Goal: Information Seeking & Learning: Check status

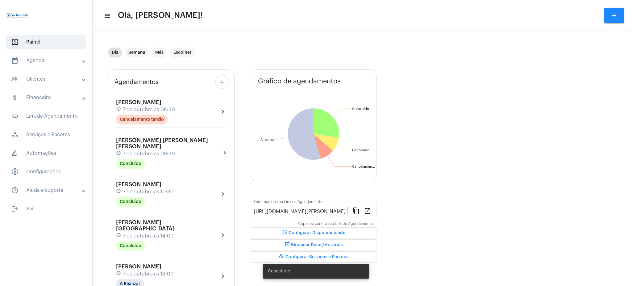
click at [61, 62] on mat-panel-title "calendar_month_outlined Agenda" at bounding box center [46, 60] width 71 height 7
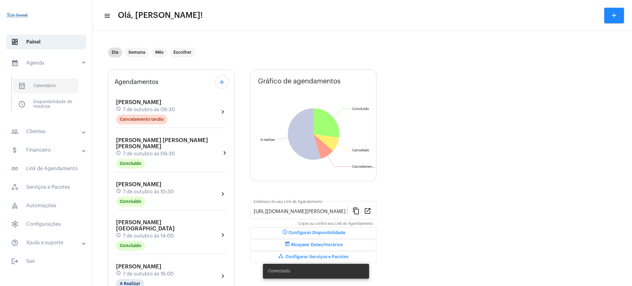
click at [50, 86] on span "calendar_month_outlined Calendário" at bounding box center [45, 85] width 65 height 15
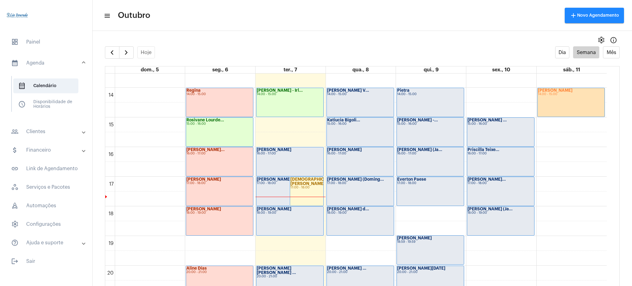
scroll to position [403, 0]
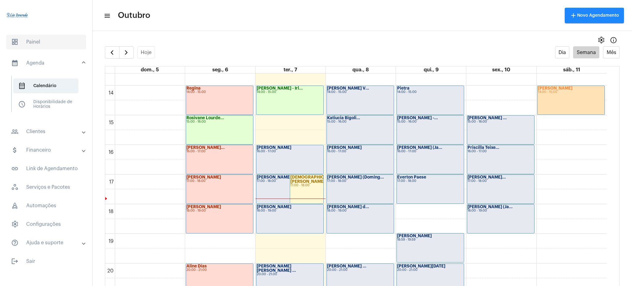
click at [61, 47] on span "dashboard Painel" at bounding box center [46, 42] width 80 height 15
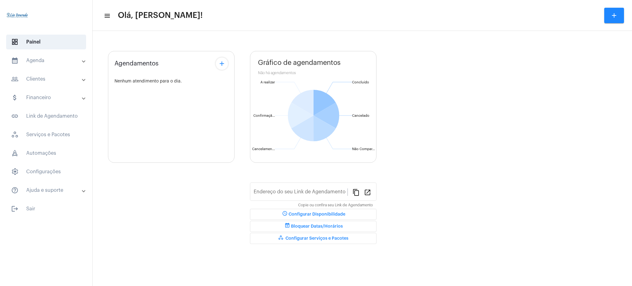
type input "[URL][DOMAIN_NAME][PERSON_NAME]"
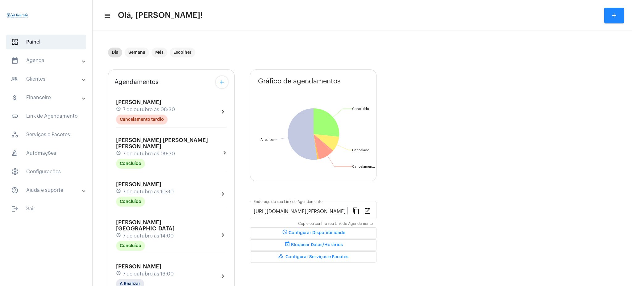
click at [40, 67] on mat-expansion-panel-header "calendar_month_outlined Agenda" at bounding box center [48, 60] width 89 height 15
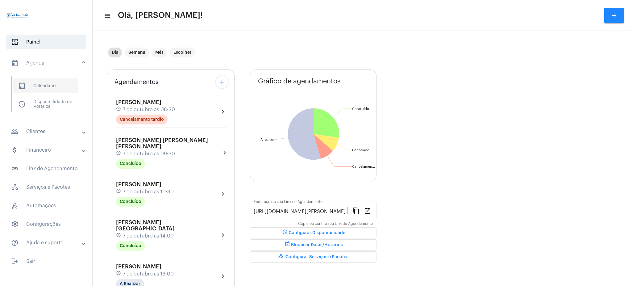
click at [63, 82] on span "calendar_month_outlined Calendário" at bounding box center [45, 85] width 65 height 15
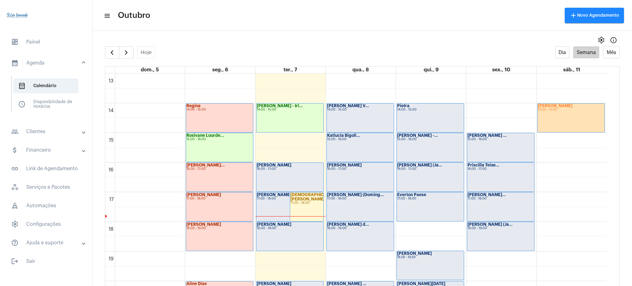
scroll to position [389, 0]
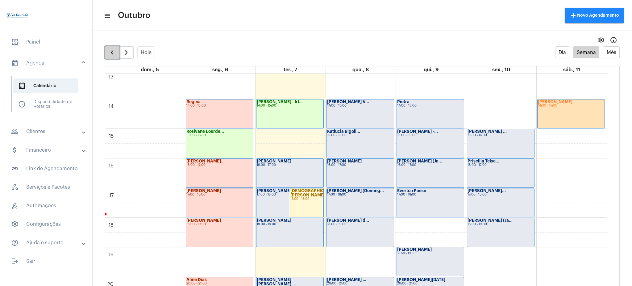
click at [116, 49] on button "button" at bounding box center [112, 52] width 15 height 12
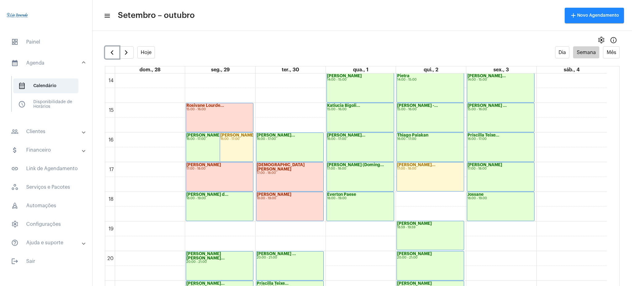
scroll to position [403, 0]
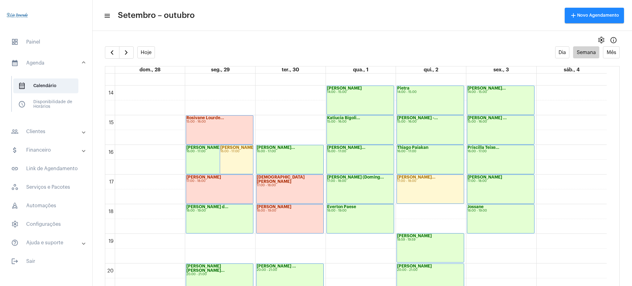
click at [62, 131] on mat-panel-title "people_outline Clientes" at bounding box center [46, 131] width 71 height 7
click at [57, 101] on span "people_outline Meus Clientes" at bounding box center [45, 105] width 65 height 15
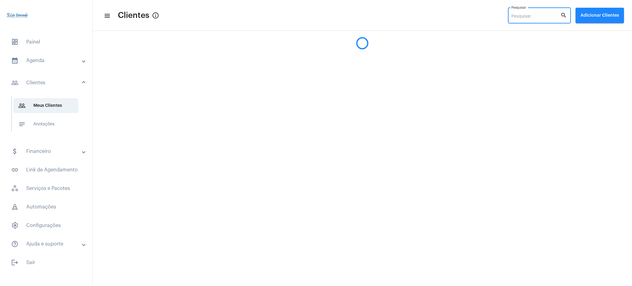
click at [554, 14] on input "Pesquisar" at bounding box center [536, 16] width 49 height 5
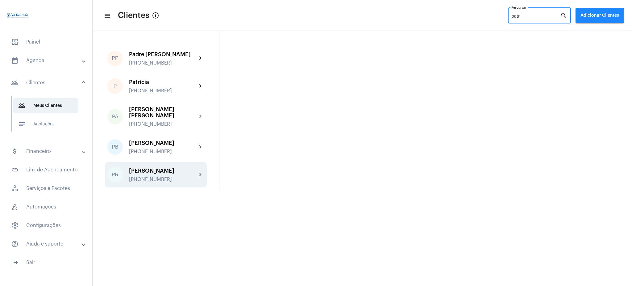
type input "patr"
click at [184, 170] on div "[PERSON_NAME]" at bounding box center [163, 171] width 68 height 6
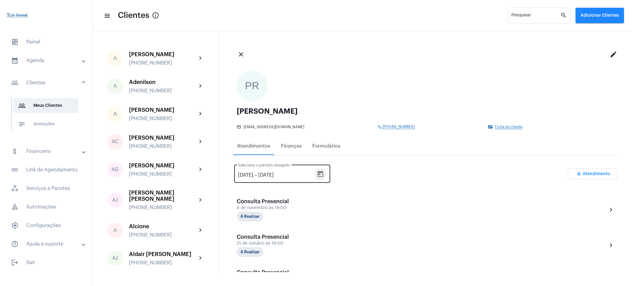
click at [323, 176] on icon "Open calendar" at bounding box center [321, 174] width 6 height 6
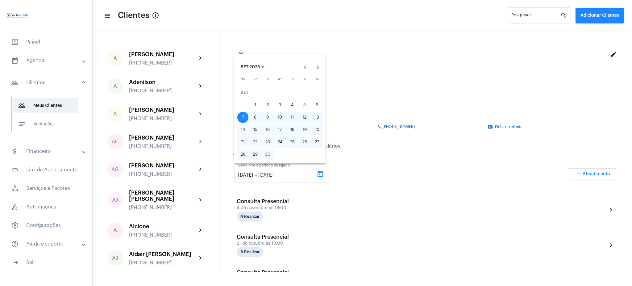
click at [268, 155] on div "30" at bounding box center [267, 154] width 11 height 11
type input "30/9/2025"
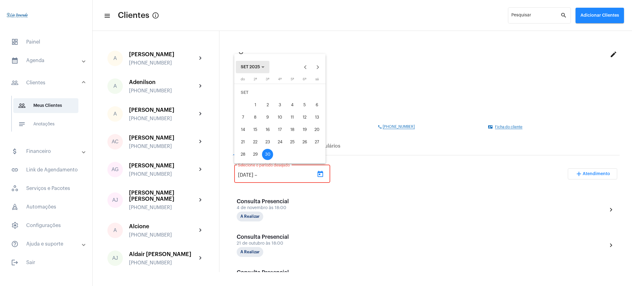
click at [258, 67] on span "SET 2025" at bounding box center [250, 67] width 19 height 4
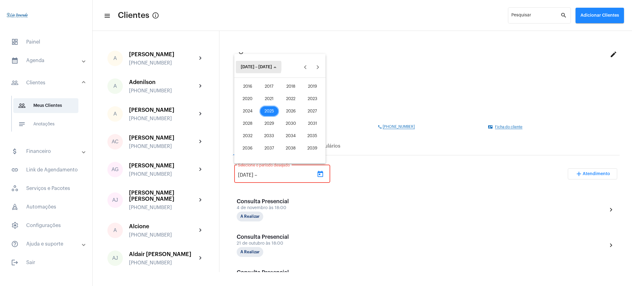
click at [258, 67] on span "2016 – 2039" at bounding box center [256, 67] width 31 height 4
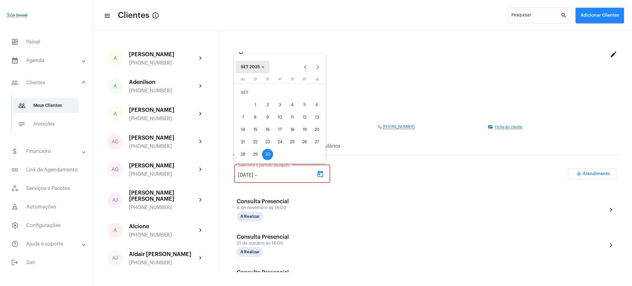
click at [258, 67] on span "SET 2025" at bounding box center [250, 67] width 19 height 4
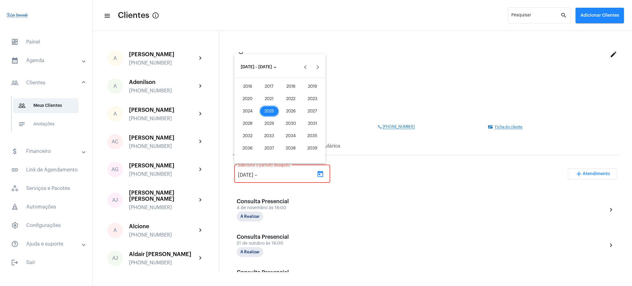
click at [266, 111] on div "2025" at bounding box center [269, 111] width 19 height 11
click at [244, 125] on div "SET" at bounding box center [247, 123] width 19 height 11
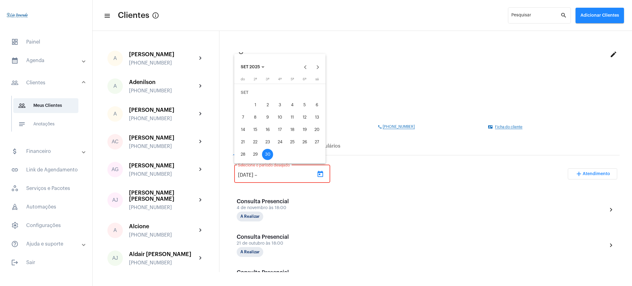
click at [254, 103] on div "1" at bounding box center [255, 104] width 11 height 11
type input "1/9/2025"
click at [266, 149] on button "30" at bounding box center [268, 154] width 12 height 12
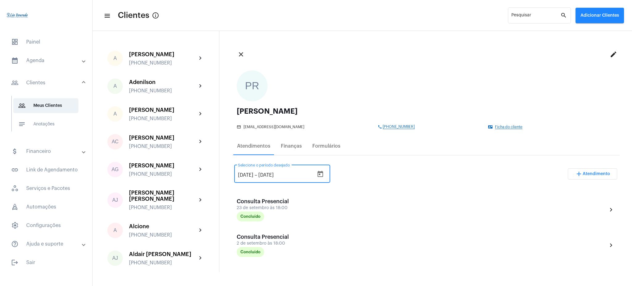
click at [274, 172] on input "30/9/2025" at bounding box center [276, 175] width 37 height 6
type input "30/10/2025"
click at [345, 170] on div "1/9/2025 1/9/2025 – 30/10/2025 Selecione o período desejado add Atendimento" at bounding box center [425, 176] width 383 height 29
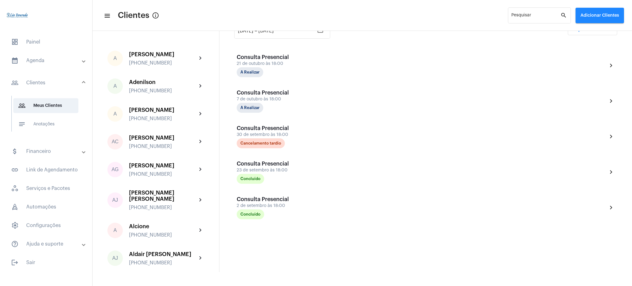
scroll to position [142, 0]
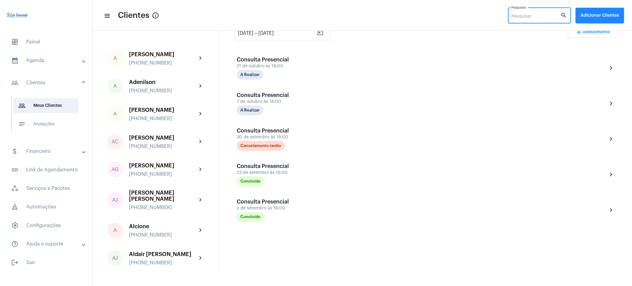
click at [526, 18] on input "Pesquisar" at bounding box center [536, 16] width 49 height 5
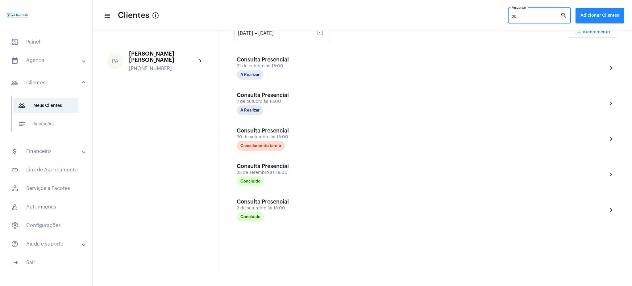
type input "p"
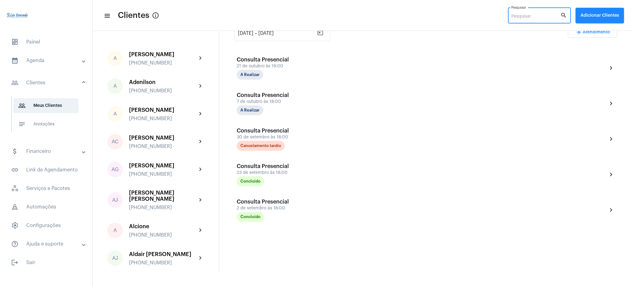
scroll to position [71, 0]
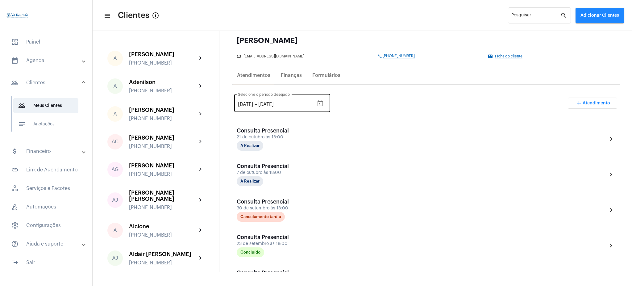
click at [314, 94] on div "1/9/2025 1/9/2025 – 30/10/2025 Selecione o período desejado" at bounding box center [276, 102] width 76 height 19
click at [320, 97] on div at bounding box center [320, 103] width 12 height 12
click at [323, 101] on icon "Open calendar" at bounding box center [321, 103] width 6 height 6
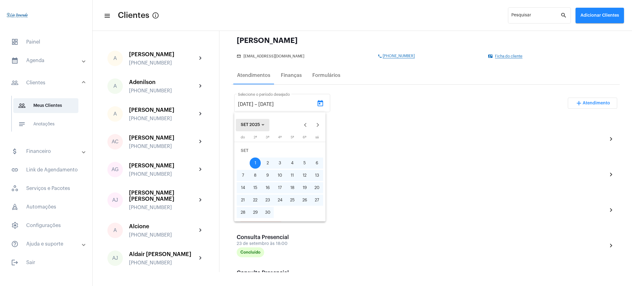
click at [257, 123] on span "SET 2025" at bounding box center [250, 125] width 19 height 4
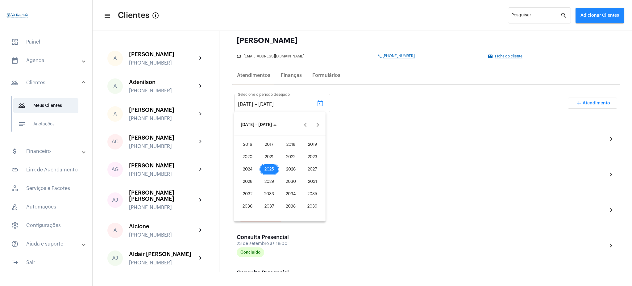
click at [266, 159] on div "2021" at bounding box center [269, 156] width 19 height 11
click at [250, 155] on div "JAN" at bounding box center [247, 156] width 19 height 11
click at [302, 151] on div "1" at bounding box center [304, 150] width 11 height 11
type input "1/1/2021"
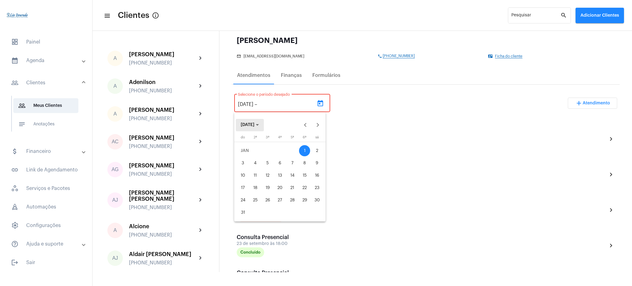
click at [258, 120] on button "JAN 2021" at bounding box center [250, 125] width 28 height 12
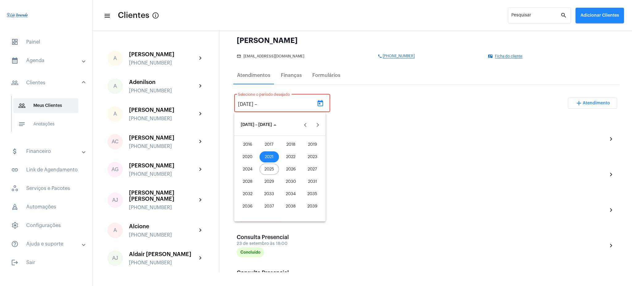
click at [269, 168] on div "2025" at bounding box center [269, 169] width 19 height 11
click at [269, 183] on div "OUT" at bounding box center [269, 181] width 19 height 11
click at [279, 162] on div "8" at bounding box center [280, 162] width 11 height 11
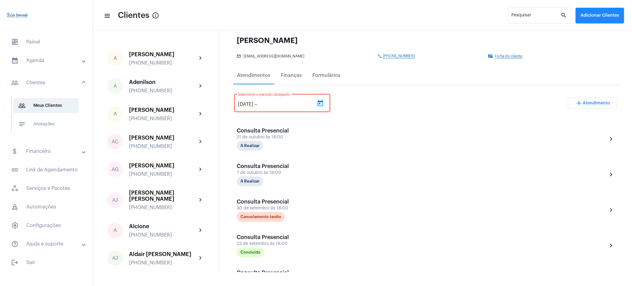
type input "8/10/2025"
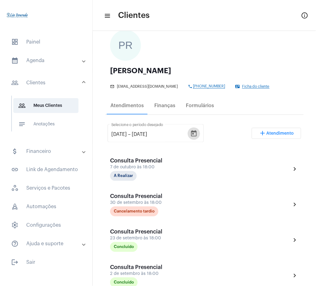
scroll to position [0, 0]
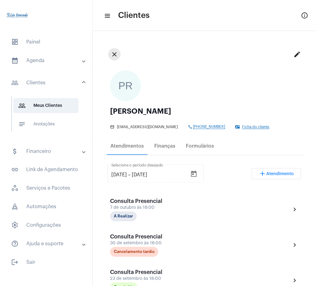
click at [113, 55] on mat-icon "close" at bounding box center [114, 54] width 7 height 7
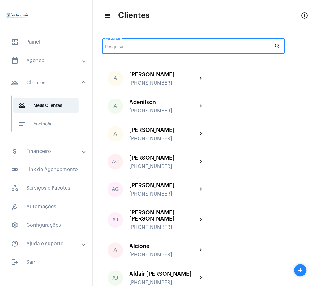
click at [171, 45] on input "Pesquisar" at bounding box center [189, 47] width 169 height 5
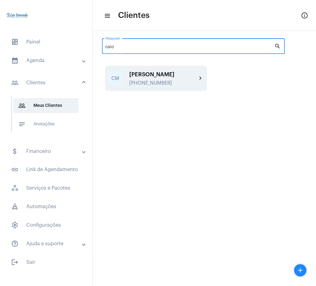
type input "caio"
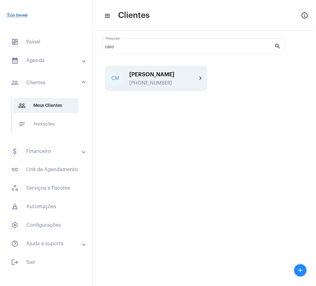
click at [201, 76] on mat-icon "chevron_right" at bounding box center [200, 78] width 7 height 7
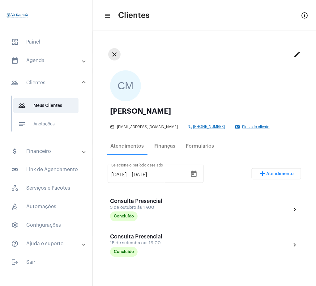
click at [115, 60] on button "close" at bounding box center [114, 54] width 12 height 12
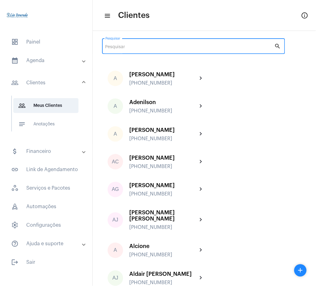
click at [120, 46] on input "Pesquisar" at bounding box center [189, 47] width 169 height 5
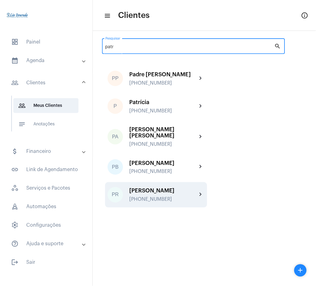
type input "patr"
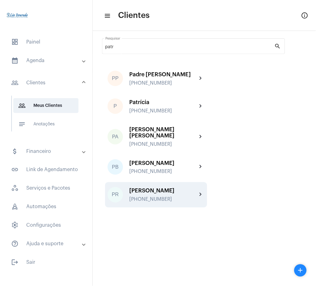
click at [188, 189] on div "[PERSON_NAME]" at bounding box center [163, 191] width 68 height 6
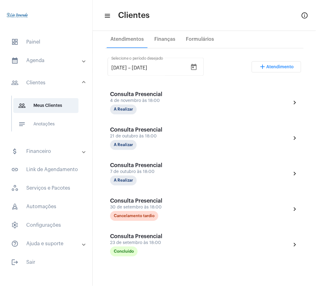
scroll to position [106, 0]
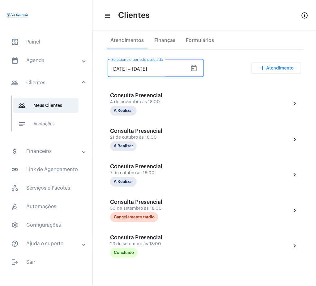
click at [114, 69] on input "[DATE]" at bounding box center [118, 70] width 15 height 6
type input "1/9/2025"
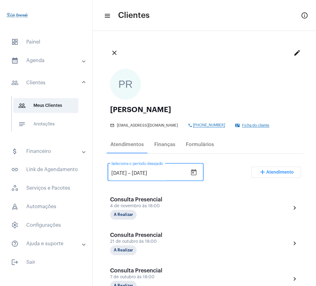
scroll to position [0, 0]
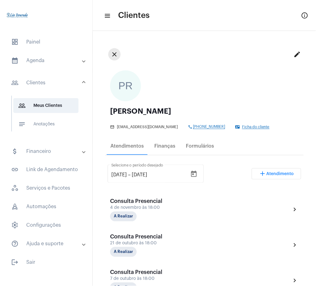
click at [111, 59] on button "close" at bounding box center [114, 54] width 12 height 12
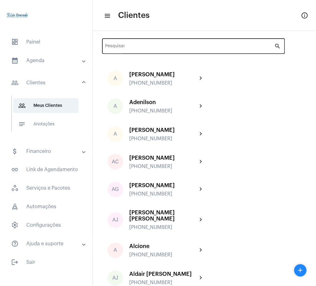
click at [151, 40] on div "Pesquisar" at bounding box center [189, 45] width 169 height 17
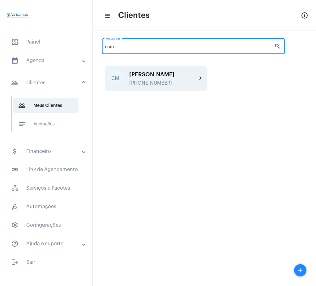
type input "caio"
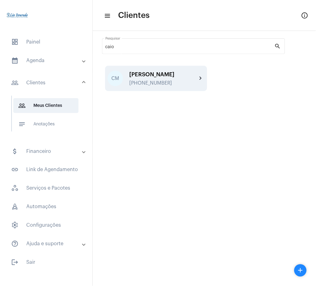
click at [199, 78] on mat-icon "chevron_right" at bounding box center [200, 78] width 7 height 7
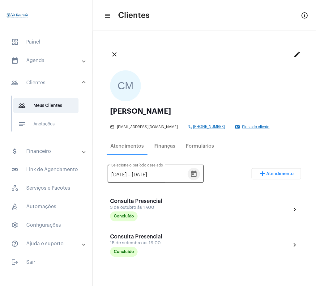
click at [197, 174] on icon "Open calendar" at bounding box center [193, 173] width 7 height 7
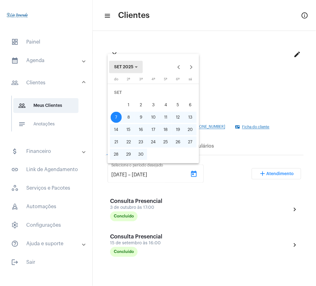
click at [120, 66] on span "SET 2025" at bounding box center [123, 67] width 19 height 4
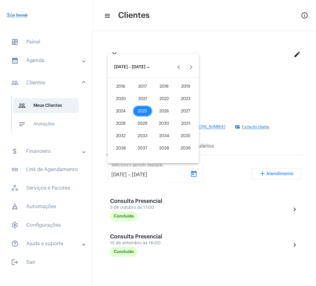
click at [141, 110] on div "2025" at bounding box center [142, 111] width 19 height 11
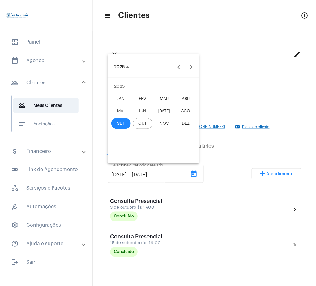
click at [181, 99] on div "ABR" at bounding box center [185, 98] width 19 height 11
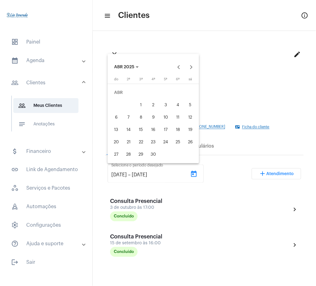
click at [139, 104] on div "1" at bounding box center [140, 104] width 11 height 11
type input "1/4/2025"
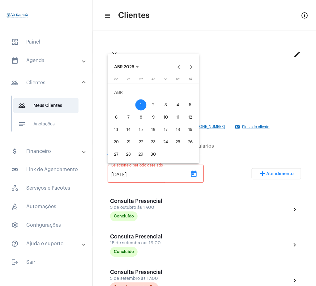
drag, startPoint x: 132, startPoint y: 71, endPoint x: 126, endPoint y: 65, distance: 8.7
click at [126, 65] on button "ABR 2025" at bounding box center [126, 67] width 35 height 12
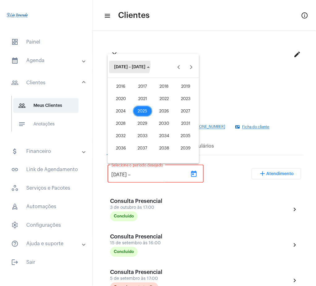
click at [126, 65] on span "2016 – 2039" at bounding box center [129, 67] width 31 height 4
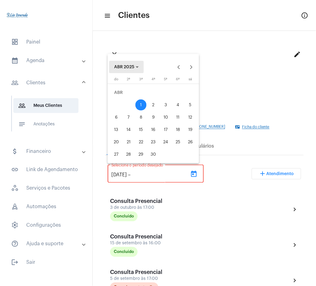
click at [126, 65] on span "ABR 2025" at bounding box center [124, 67] width 20 height 4
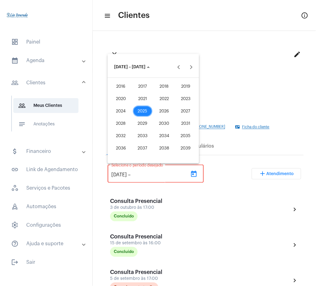
click at [143, 109] on div "2025" at bounding box center [142, 111] width 19 height 11
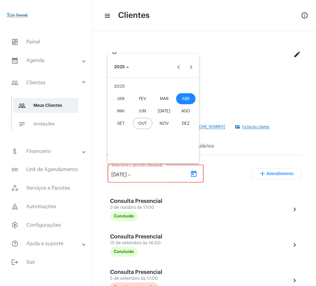
click at [149, 127] on div "OUT" at bounding box center [142, 123] width 19 height 11
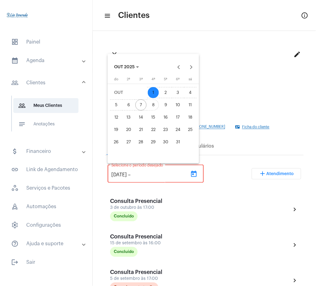
click at [152, 102] on div "8" at bounding box center [153, 104] width 11 height 11
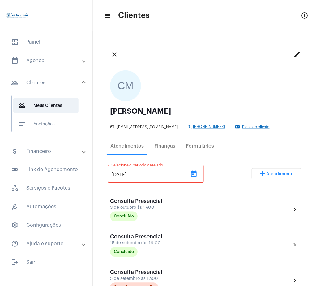
type input "8/10/2025"
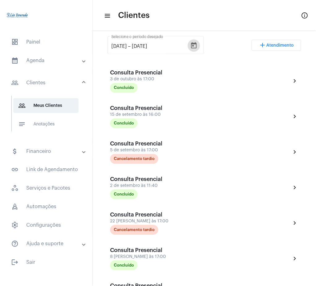
scroll to position [126, 0]
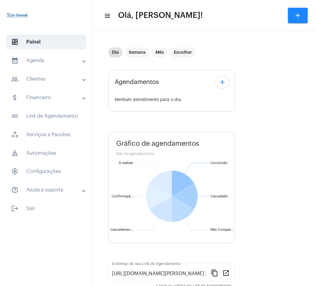
click at [50, 64] on mat-panel-title "calendar_month_outlined Agenda" at bounding box center [46, 60] width 71 height 7
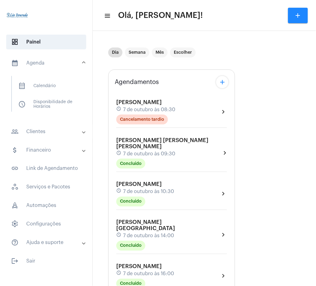
click at [63, 131] on mat-panel-title "people_outline Clientes" at bounding box center [46, 131] width 71 height 7
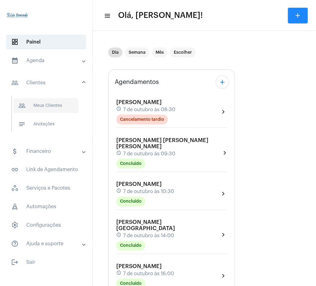
click at [66, 110] on span "people_outline Meus Clientes" at bounding box center [45, 105] width 65 height 15
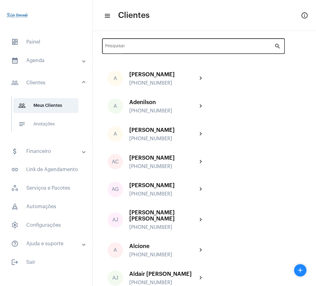
click at [230, 50] on div "Pesquisar" at bounding box center [189, 45] width 169 height 17
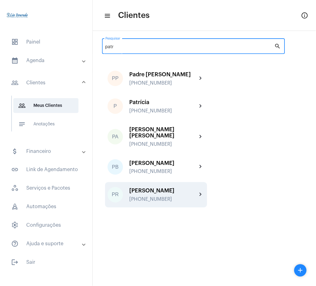
type input "patr"
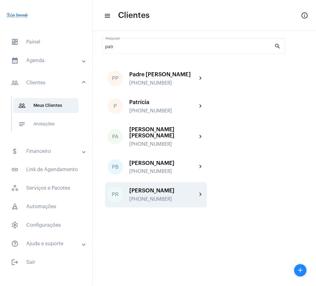
click at [194, 192] on div "[PERSON_NAME]" at bounding box center [163, 191] width 68 height 6
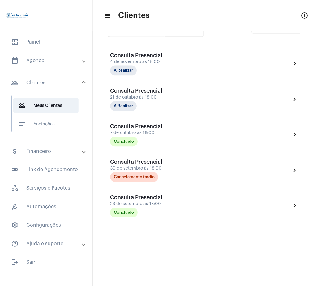
scroll to position [142, 0]
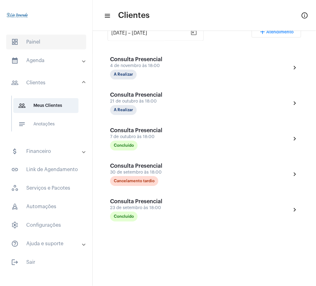
click at [32, 48] on mat-list "dashboard Painel calendar_month_outlined Agenda calendar_month_outlined Calendá…" at bounding box center [46, 151] width 92 height 238
click at [31, 35] on span "dashboard Painel" at bounding box center [46, 42] width 80 height 15
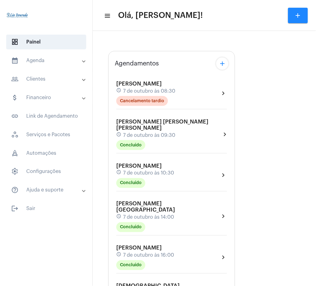
type input "[URL][DOMAIN_NAME][PERSON_NAME]"
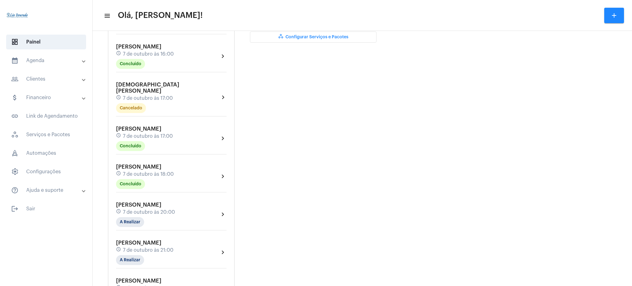
scroll to position [232, 0]
